Goal: Task Accomplishment & Management: Book appointment/travel/reservation

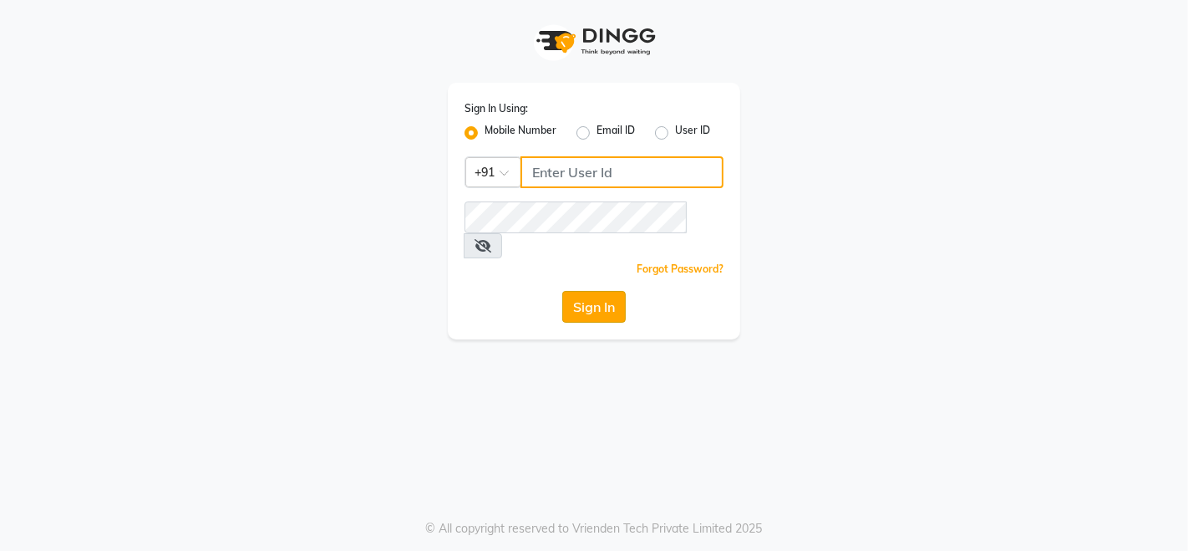
type input "9507070907"
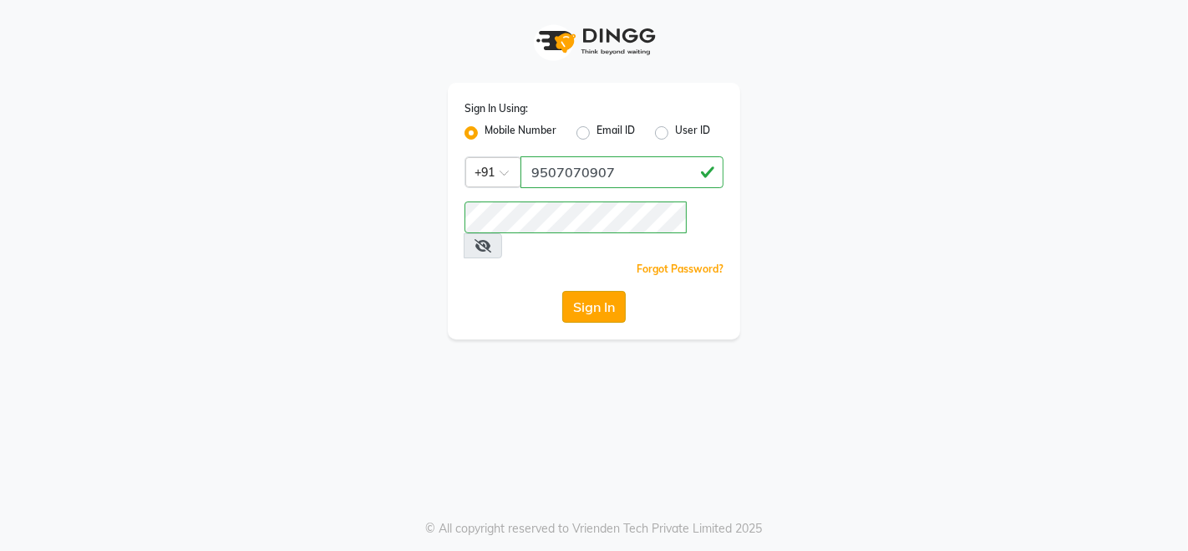
click at [608, 291] on button "Sign In" at bounding box center [593, 307] width 63 height 32
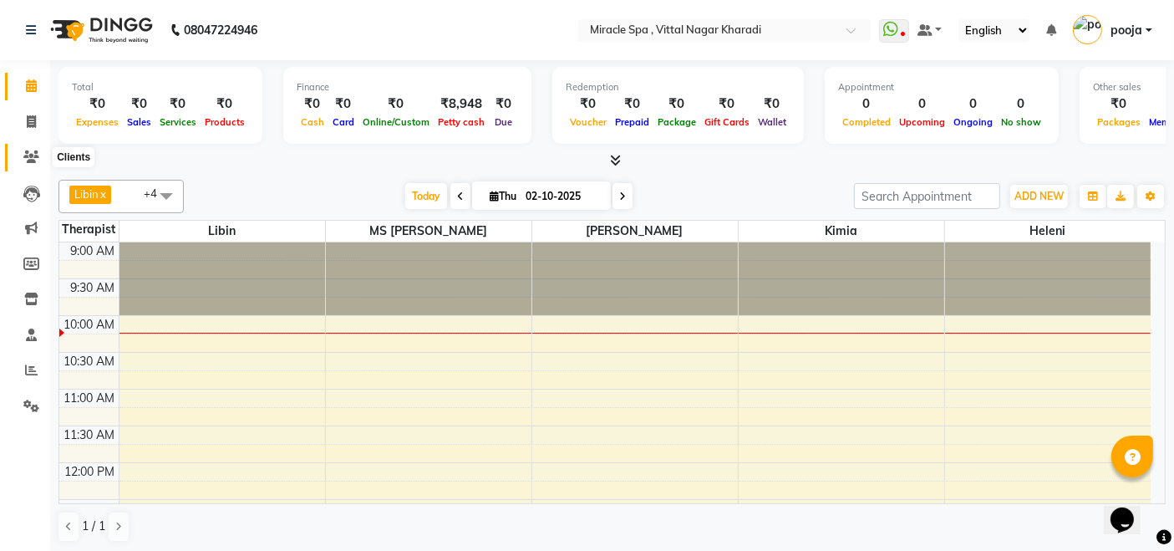
click at [33, 153] on icon at bounding box center [31, 156] width 16 height 13
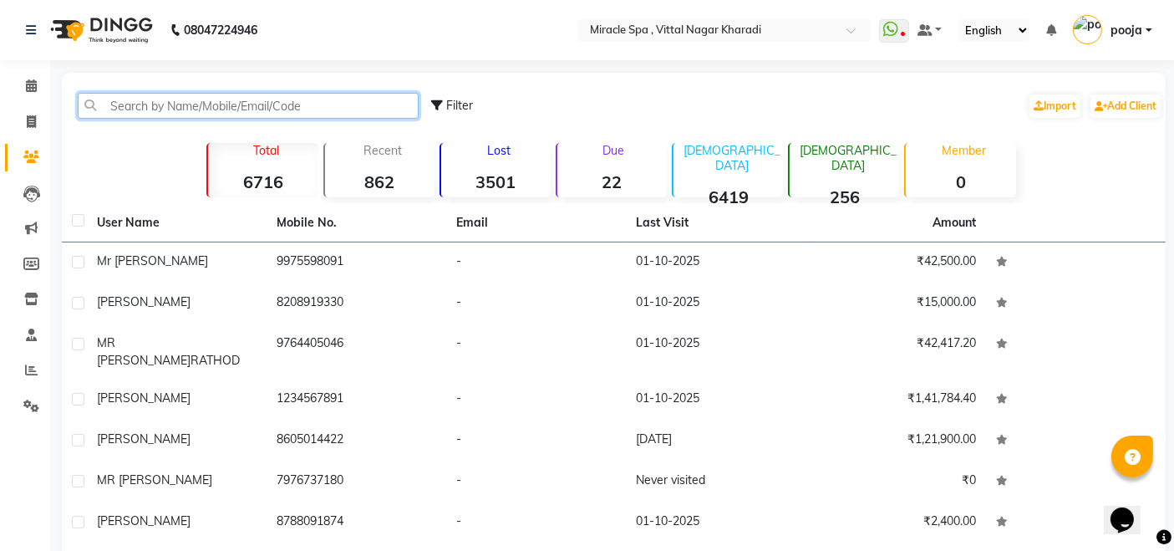
click at [121, 107] on input "text" at bounding box center [248, 106] width 341 height 26
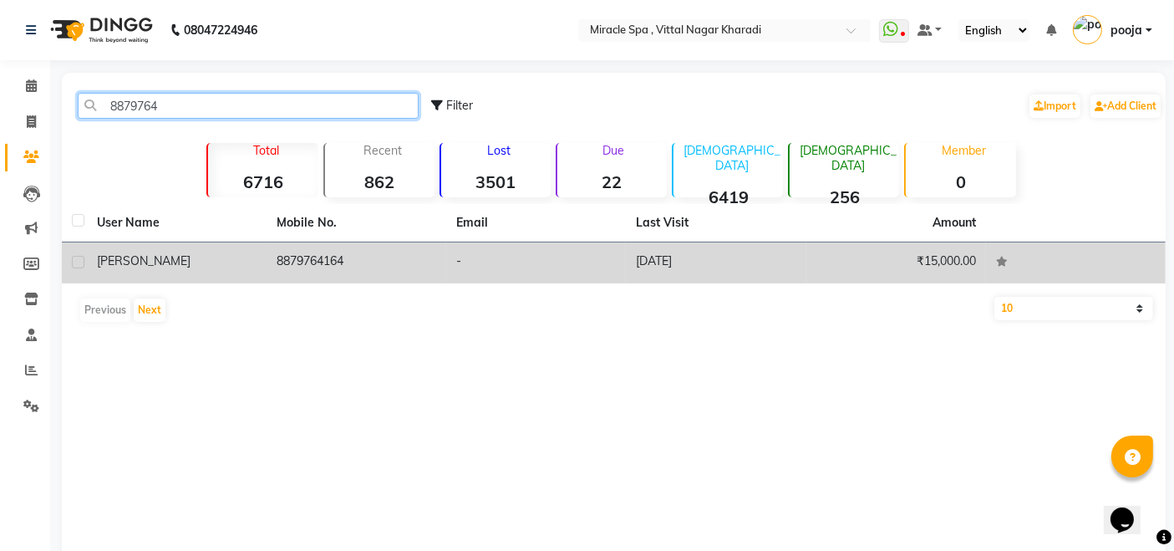
type input "8879764"
click at [332, 244] on td "8879764164" at bounding box center [356, 262] width 180 height 41
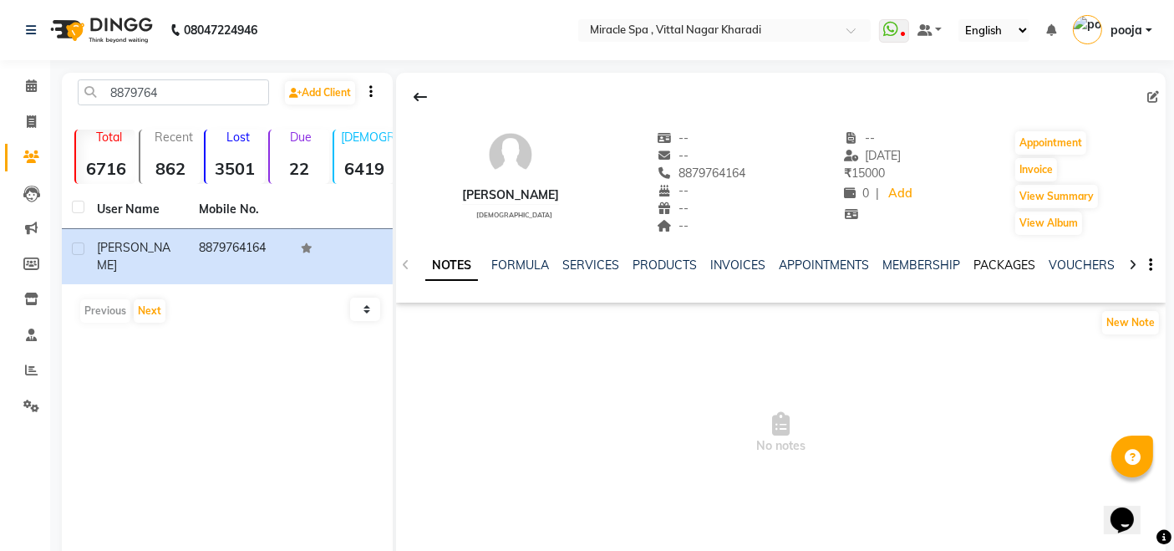
click at [992, 257] on link "PACKAGES" at bounding box center [1004, 264] width 62 height 15
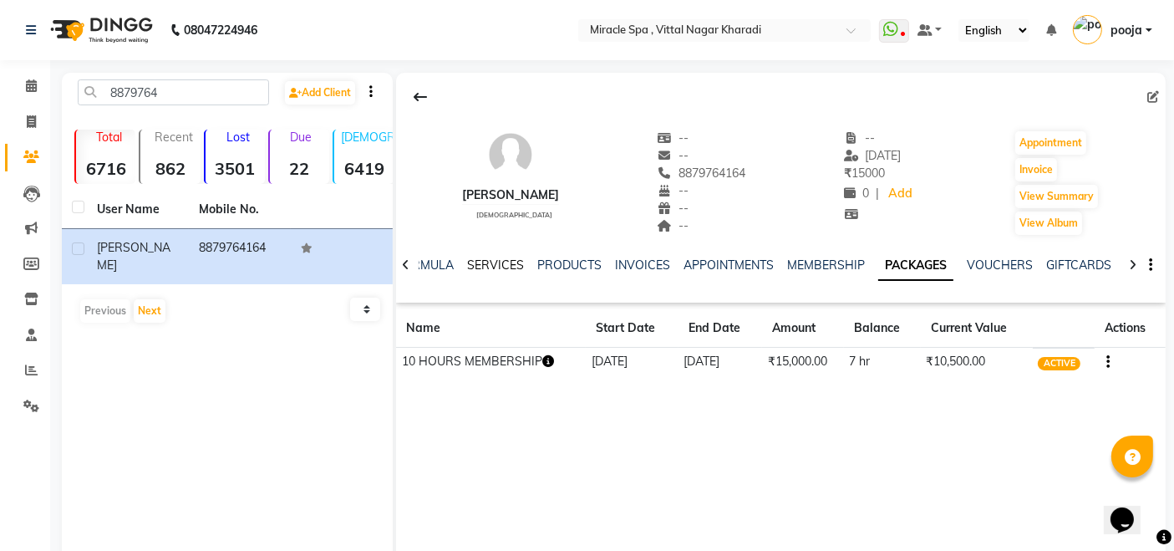
click at [474, 257] on link "SERVICES" at bounding box center [495, 264] width 57 height 15
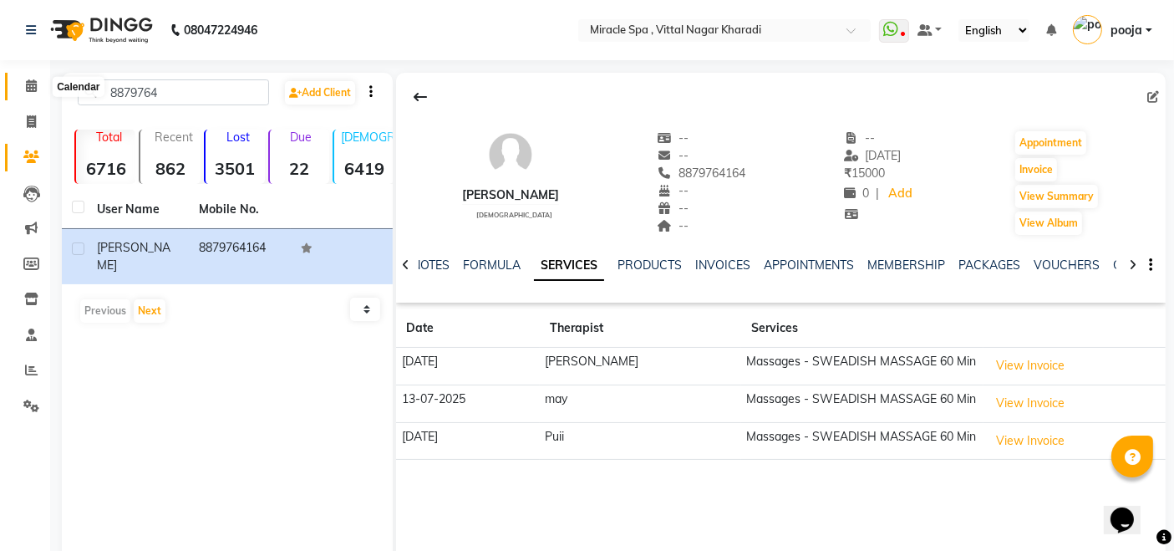
click at [27, 93] on span at bounding box center [31, 86] width 29 height 19
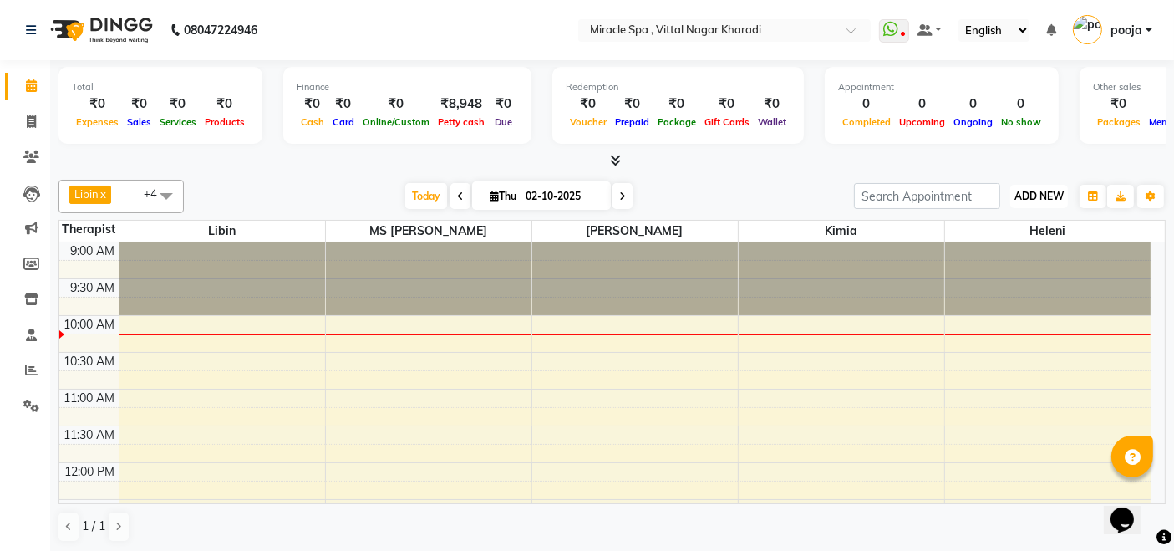
click at [1033, 193] on span "ADD NEW" at bounding box center [1038, 196] width 49 height 13
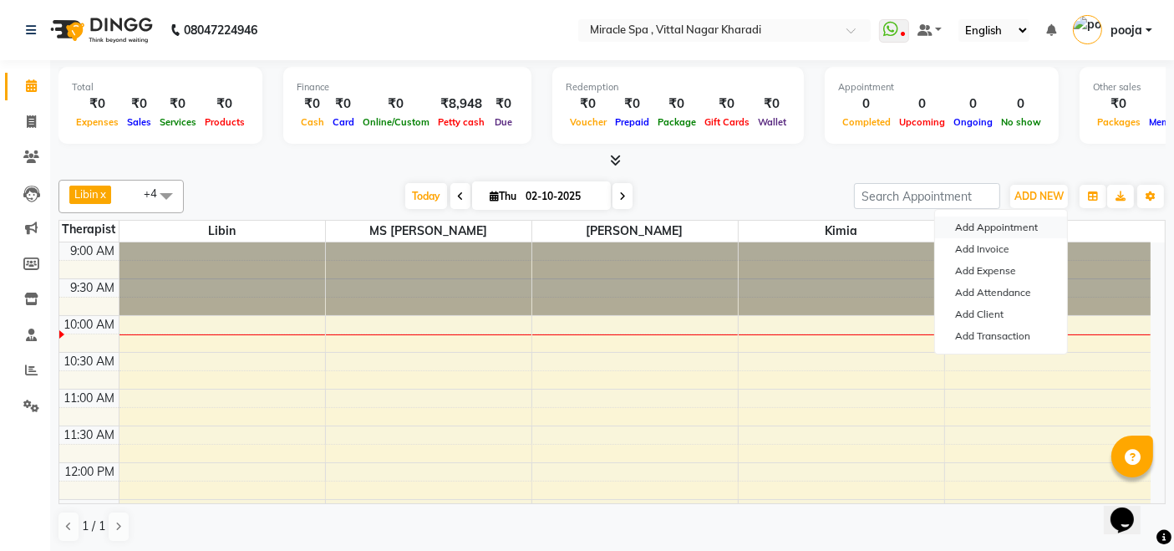
click at [991, 226] on button "Add Appointment" at bounding box center [1001, 227] width 132 height 22
select select "tentative"
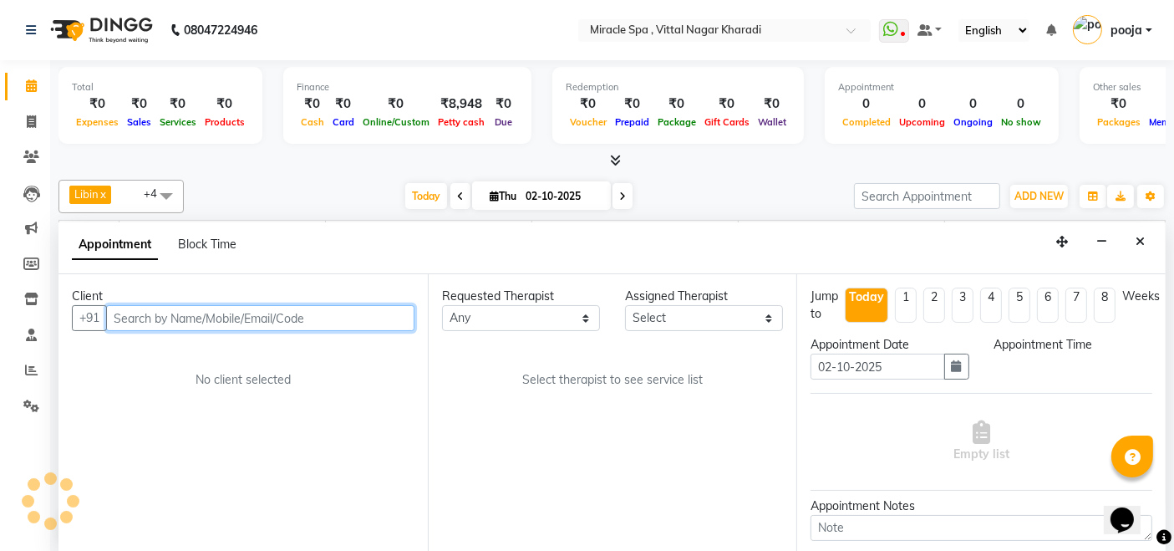
select select "600"
click at [226, 321] on input "text" at bounding box center [260, 318] width 308 height 26
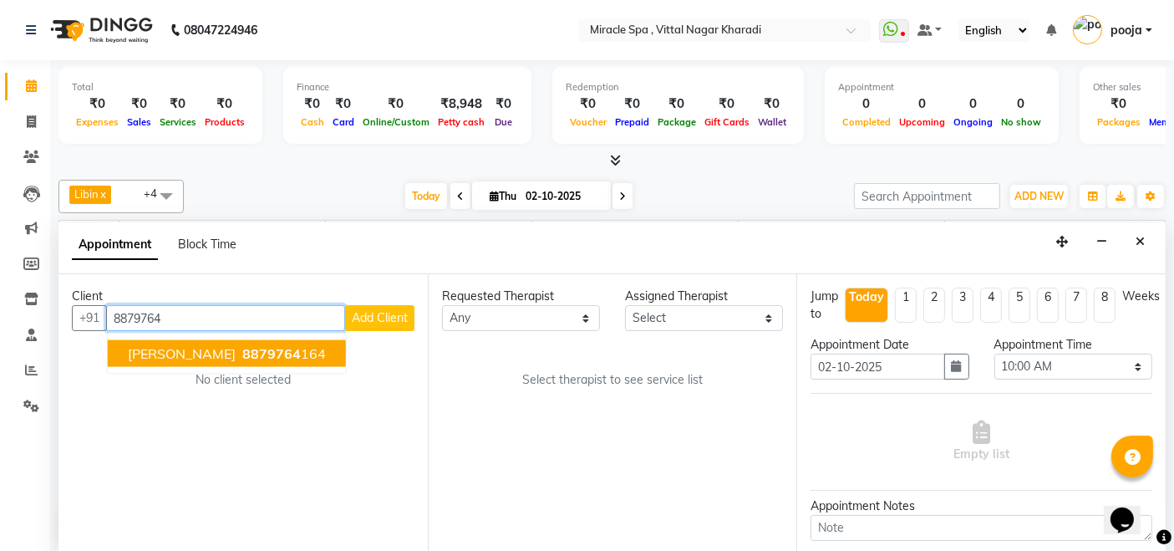
click at [175, 347] on span "[PERSON_NAME]" at bounding box center [182, 353] width 108 height 17
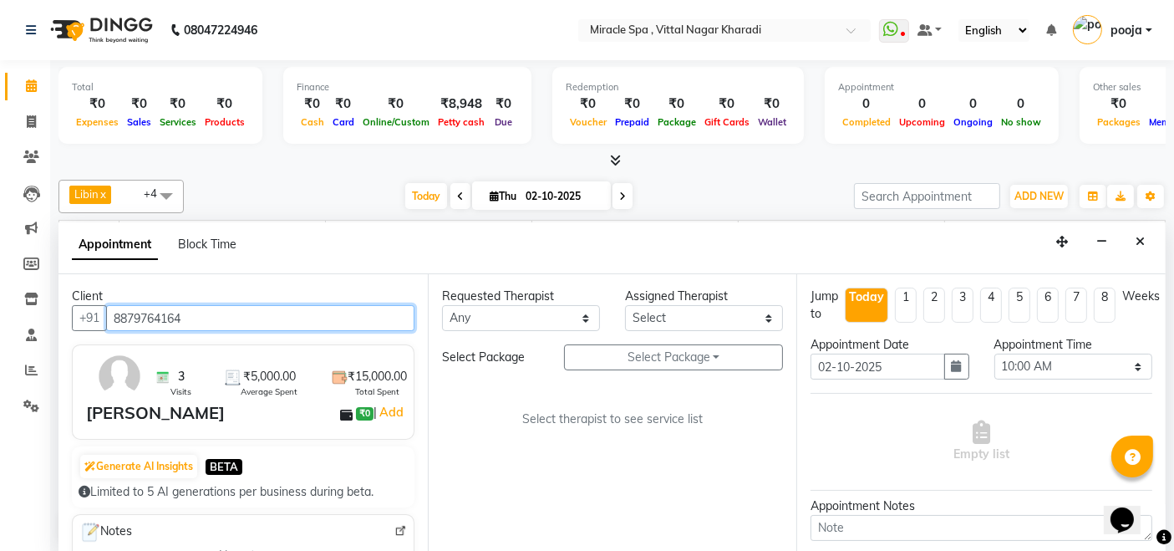
type input "8879764164"
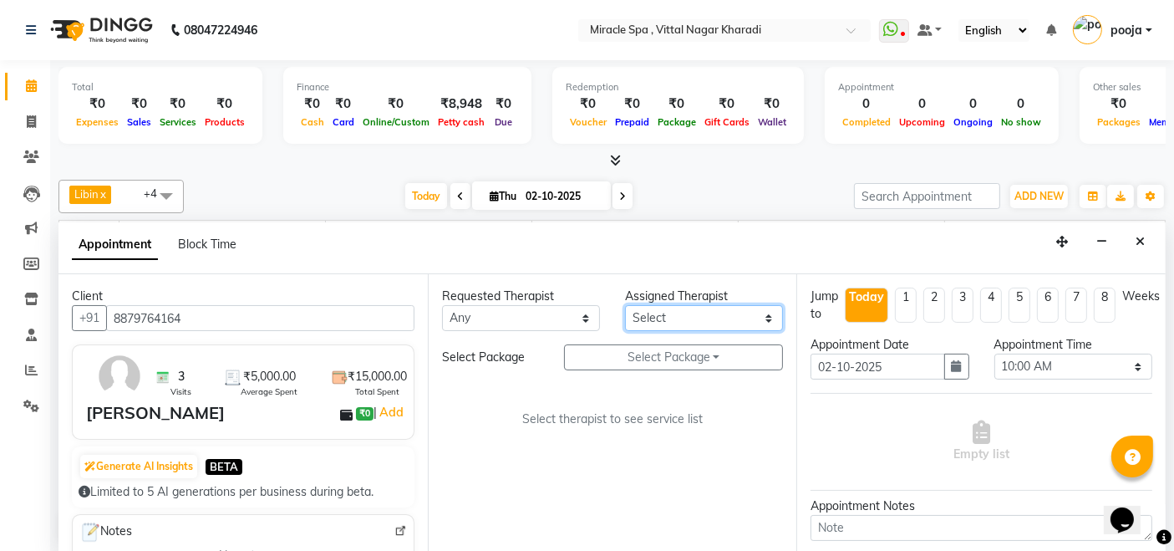
click at [690, 315] on select "Select ajay [PERSON_NAME] [PERSON_NAME] [PERSON_NAME] MR [PERSON_NAME] MS [PERS…" at bounding box center [704, 318] width 158 height 26
select select "91009"
click at [625, 305] on select "Select ajay [PERSON_NAME] [PERSON_NAME] [PERSON_NAME] MR [PERSON_NAME] MS [PERS…" at bounding box center [704, 318] width 158 height 26
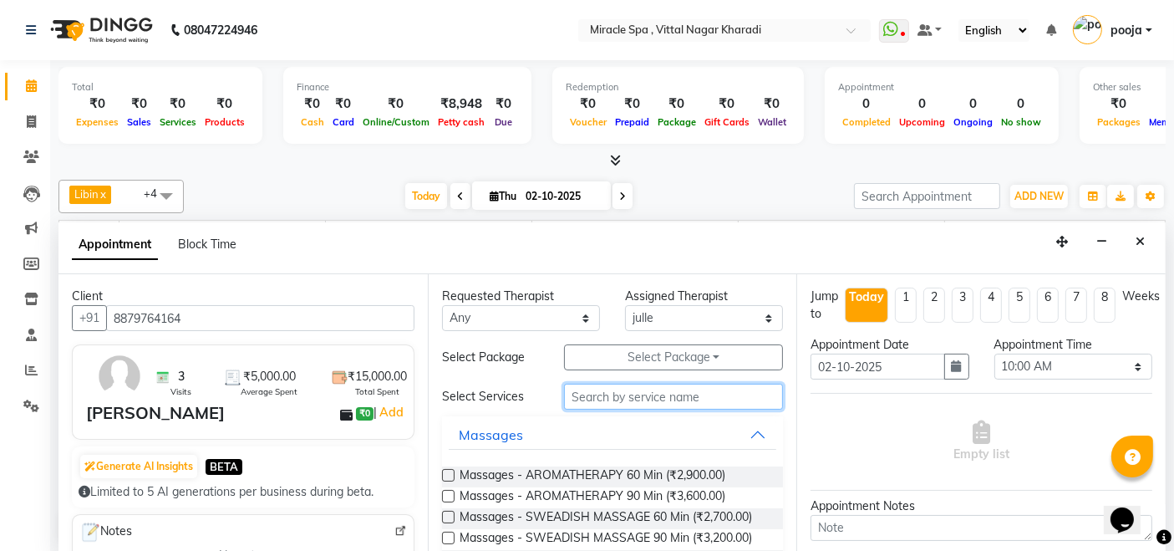
click at [627, 387] on input "text" at bounding box center [673, 396] width 219 height 26
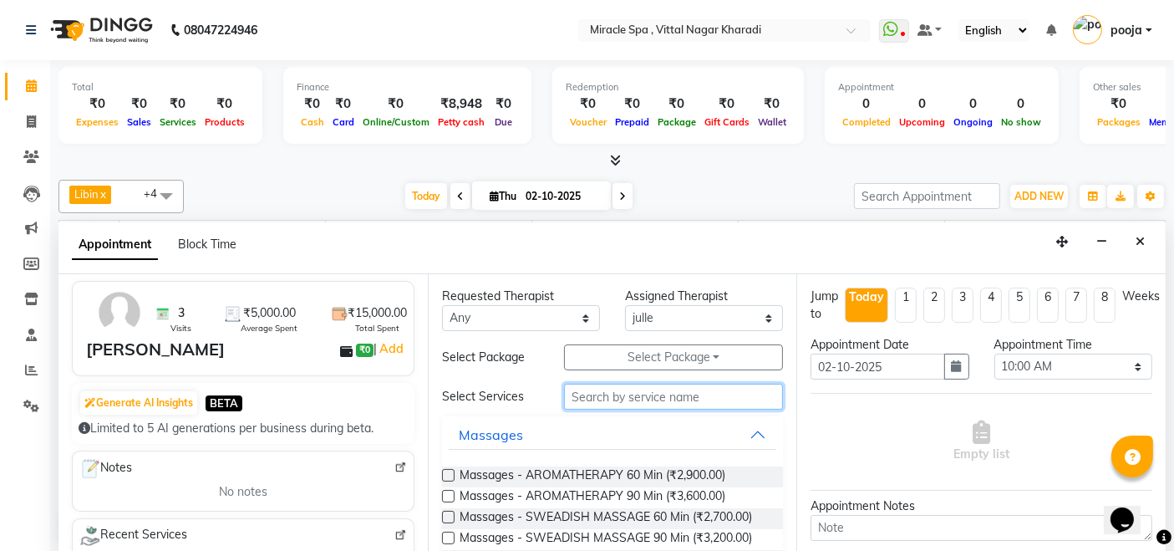
scroll to position [93, 0]
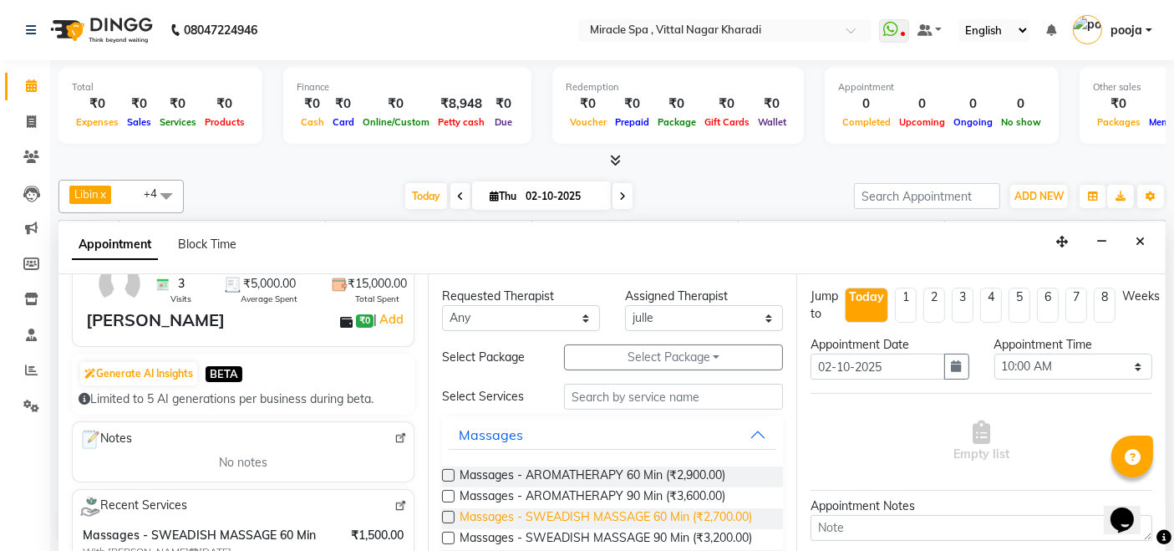
click at [639, 515] on span "Massages - SWEADISH MASSAGE 60 Min (₹2,700.00)" at bounding box center [605, 518] width 292 height 21
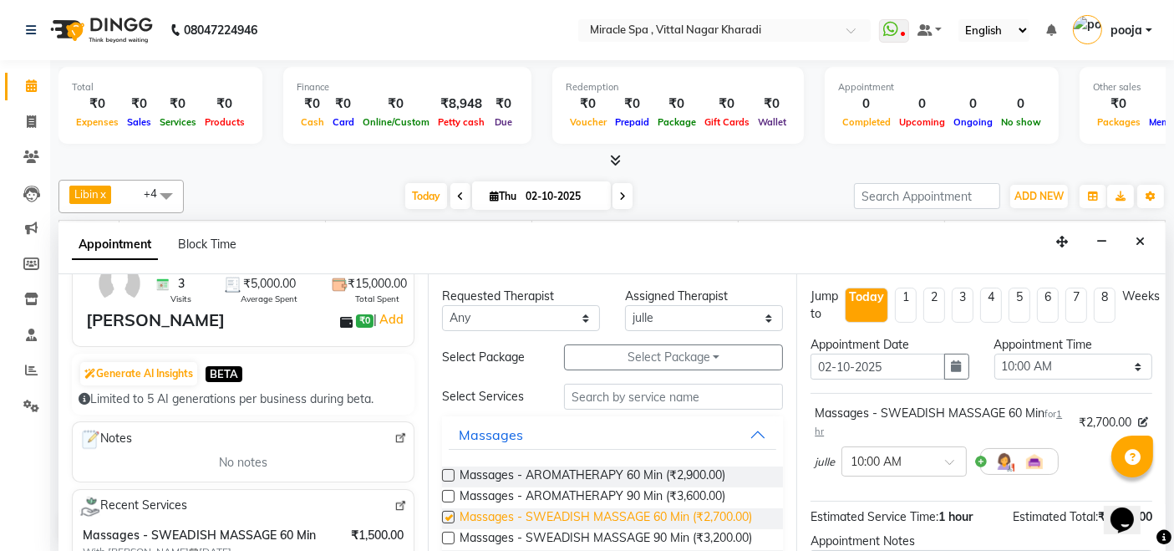
checkbox input "false"
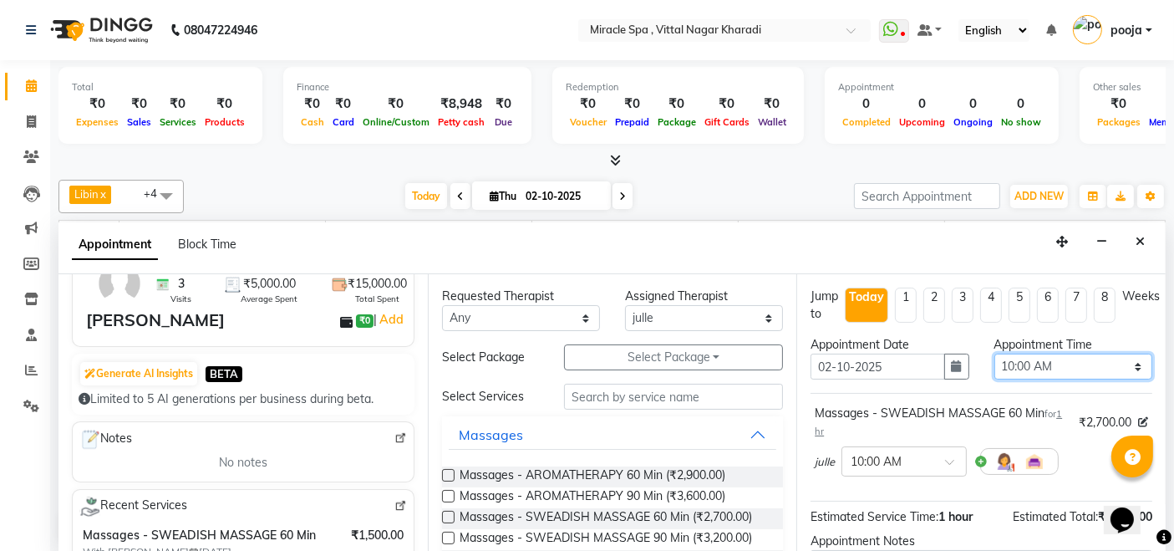
click at [1057, 368] on select "Select 10:00 AM 10:15 AM 10:30 AM 10:45 AM 11:00 AM 11:15 AM 11:30 AM 11:45 AM …" at bounding box center [1073, 366] width 158 height 26
select select "810"
click at [994, 353] on select "Select 10:00 AM 10:15 AM 10:30 AM 10:45 AM 11:00 AM 11:15 AM 11:30 AM 11:45 AM …" at bounding box center [1073, 366] width 158 height 26
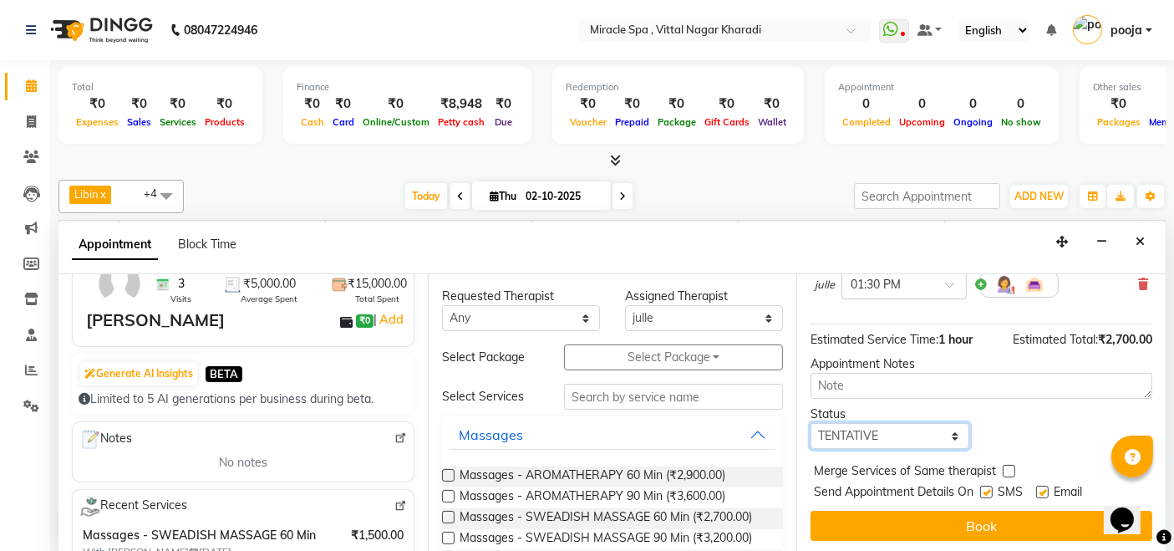
click at [905, 443] on select "Select TENTATIVE CONFIRM CHECK-IN UPCOMING" at bounding box center [889, 436] width 158 height 26
select select "upcoming"
click at [810, 423] on select "Select TENTATIVE CONFIRM CHECK-IN UPCOMING" at bounding box center [889, 436] width 158 height 26
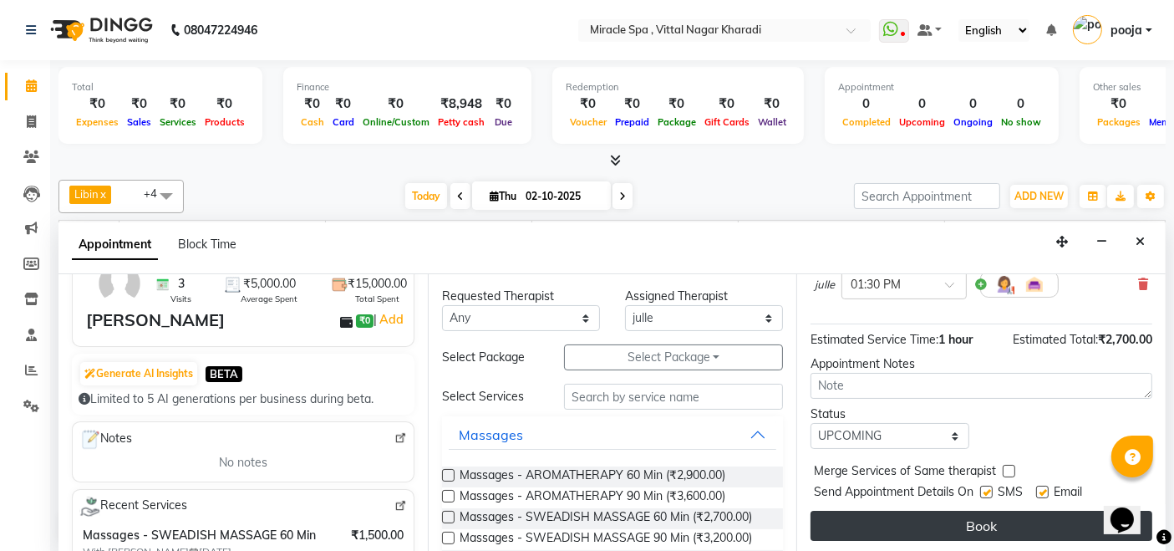
click at [907, 516] on button "Book" at bounding box center [981, 525] width 342 height 30
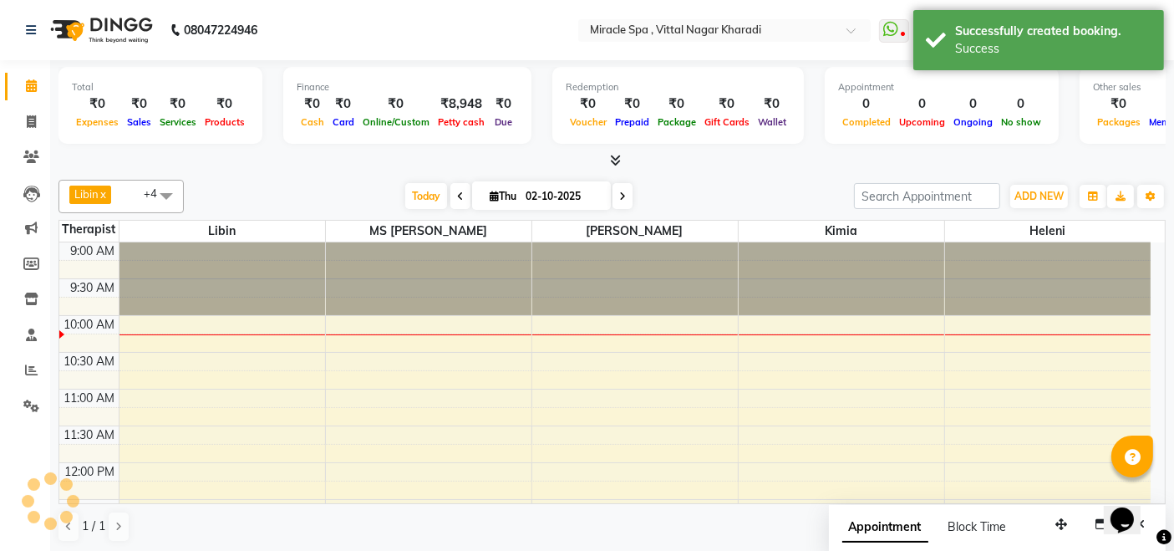
scroll to position [0, 0]
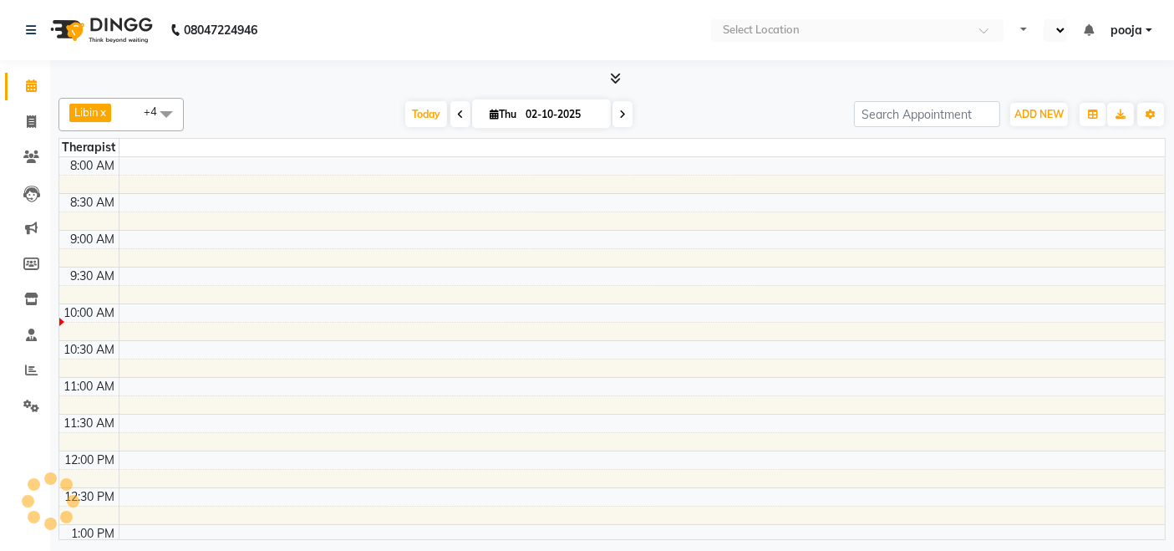
select select "en"
